Goal: Transaction & Acquisition: Obtain resource

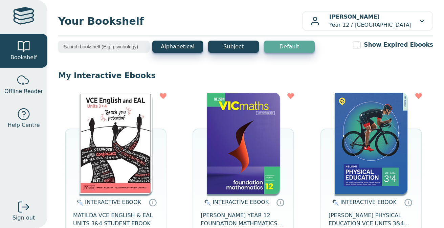
scroll to position [54, 0]
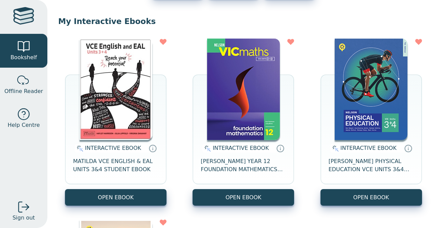
click at [342, 92] on img at bounding box center [371, 90] width 73 height 102
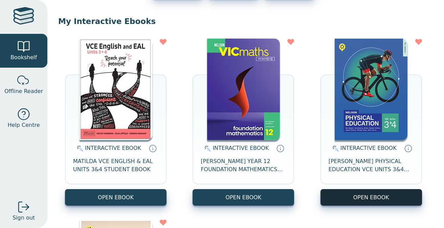
click at [400, 201] on button "OPEN EBOOK" at bounding box center [372, 197] width 102 height 17
